Goal: Register for event/course

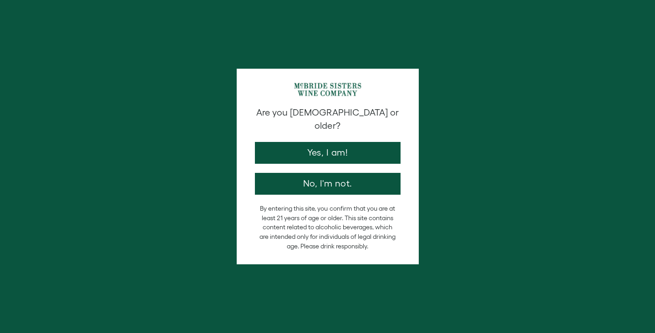
click at [297, 158] on div "Are you [DEMOGRAPHIC_DATA] or older? Yes, I am! No, I'm not." at bounding box center [327, 150] width 155 height 89
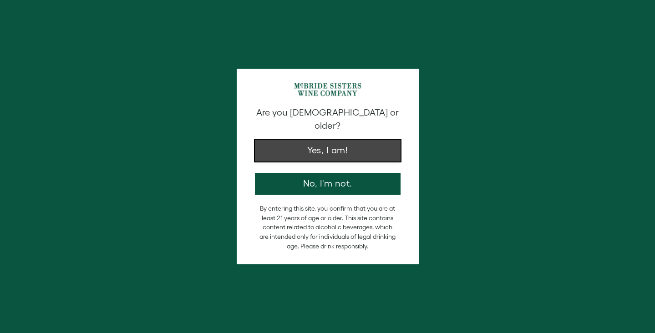
click at [299, 148] on button "Yes, I am!" at bounding box center [328, 151] width 146 height 22
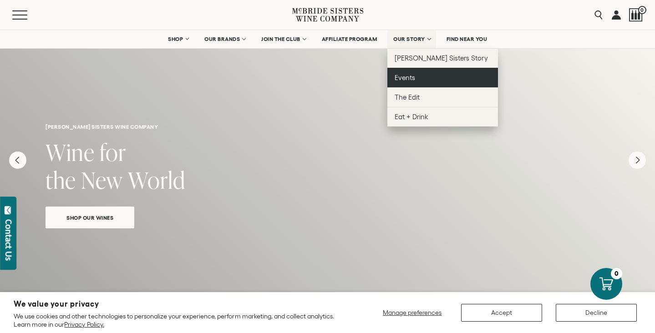
click at [410, 84] on link "Events" at bounding box center [443, 78] width 111 height 20
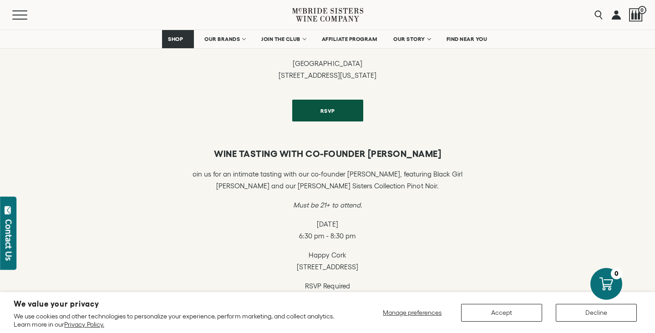
scroll to position [380, 0]
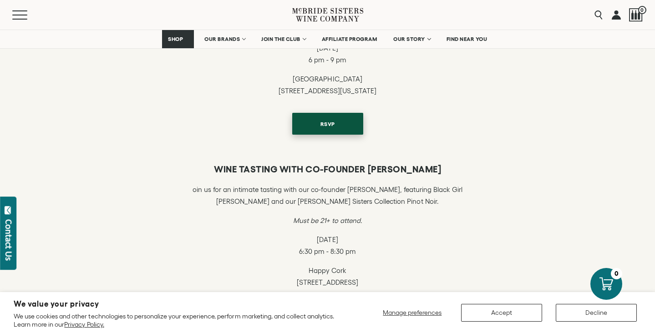
click at [356, 131] on link "RSVP" at bounding box center [327, 124] width 71 height 22
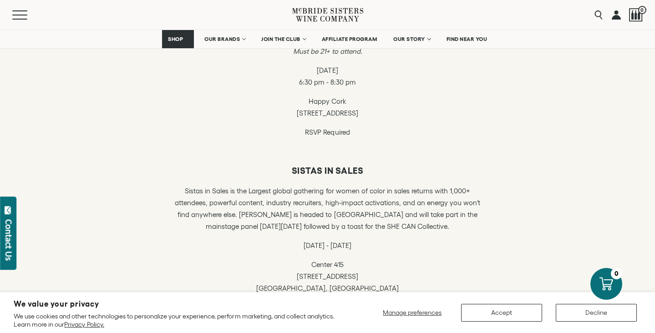
scroll to position [624, 0]
